Goal: Find specific page/section: Find specific page/section

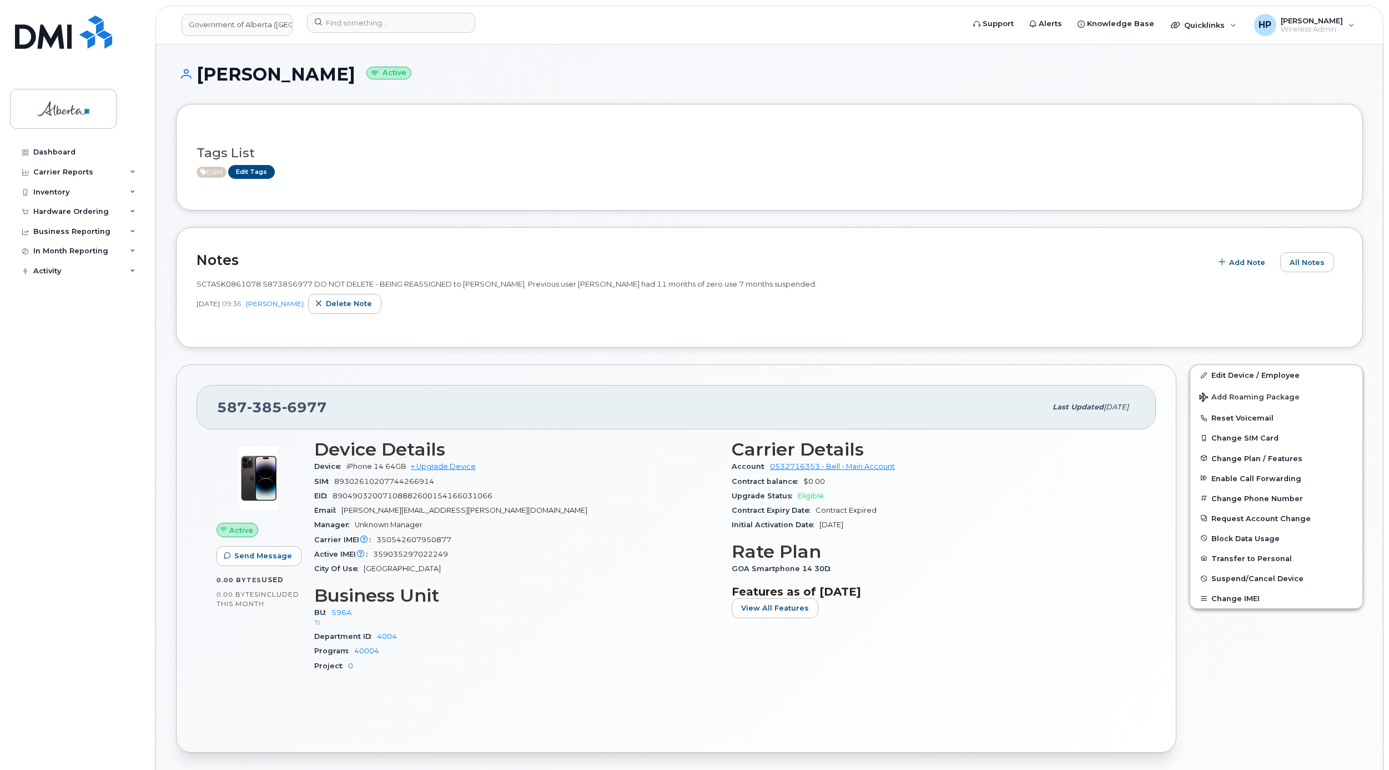
click at [424, 159] on h3 "Tags List" at bounding box center [770, 153] width 1146 height 14
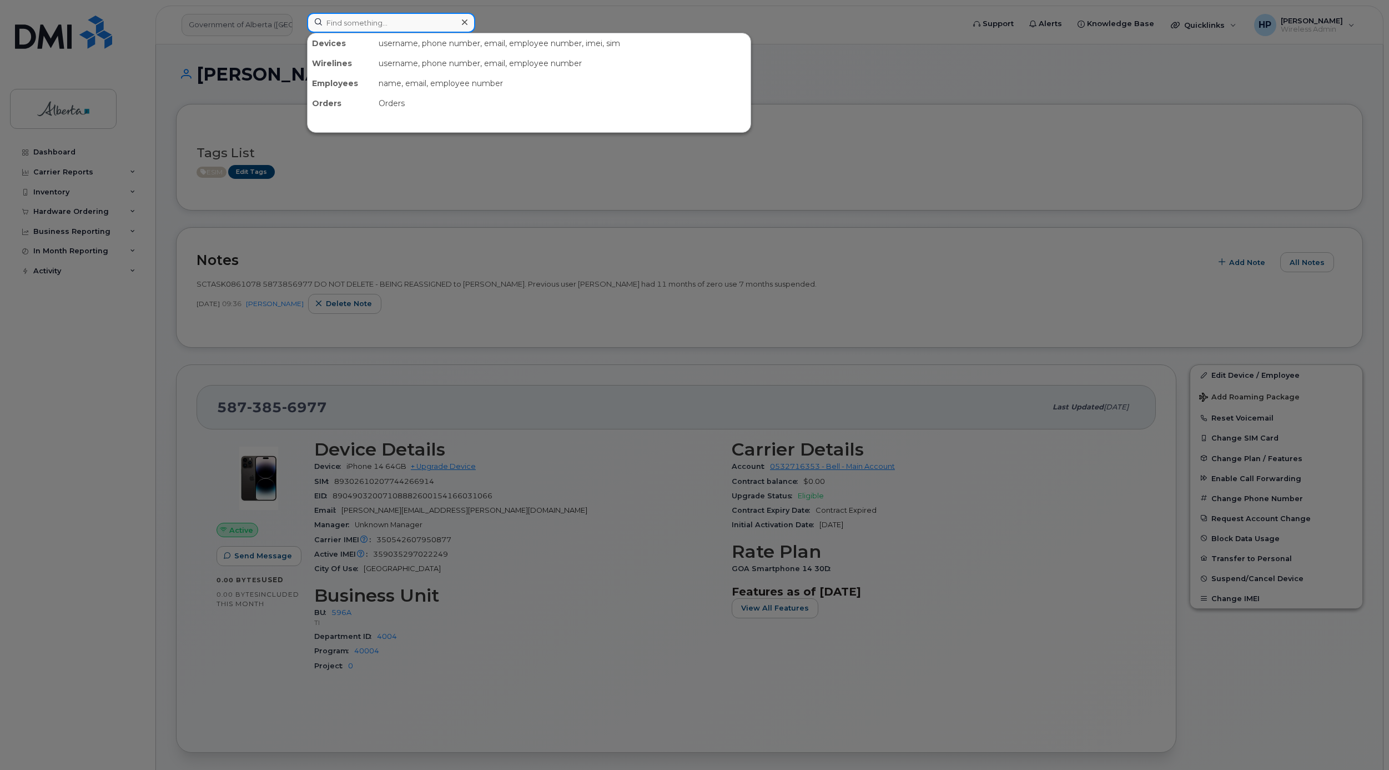
click at [390, 26] on input at bounding box center [391, 23] width 168 height 20
paste input "587-220-1907"
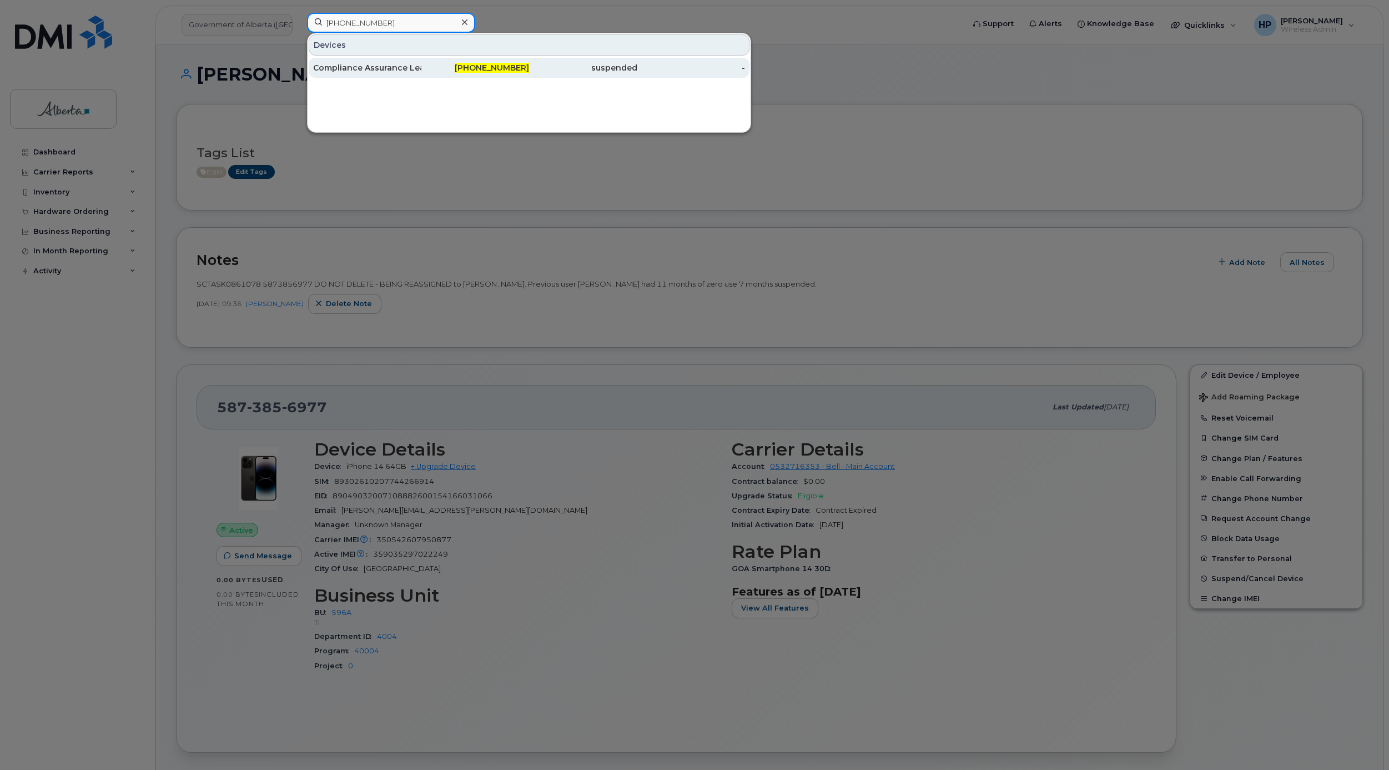
type input "587-220-1907"
click at [352, 70] on div "Compliance Assurance Lead Vacant" at bounding box center [367, 67] width 108 height 11
